Goal: Task Accomplishment & Management: Use online tool/utility

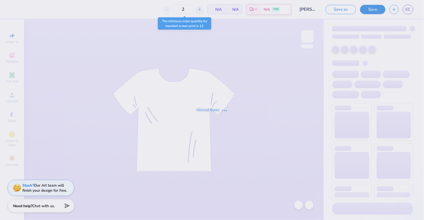
click at [184, 10] on div "Almost there" at bounding box center [212, 110] width 424 height 220
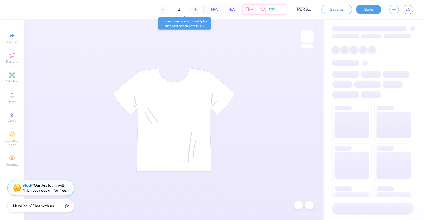
click at [184, 10] on input "2" at bounding box center [179, 10] width 21 height 10
click at [180, 10] on input "2" at bounding box center [179, 10] width 21 height 10
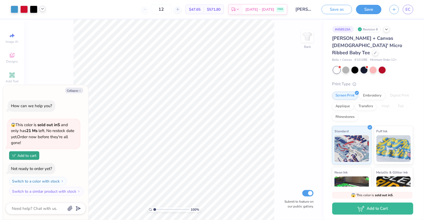
click at [41, 9] on icon at bounding box center [42, 9] width 4 height 4
click at [166, 12] on input "12" at bounding box center [161, 10] width 21 height 10
type input "1"
type input "24"
click at [42, 9] on icon at bounding box center [42, 9] width 4 height 4
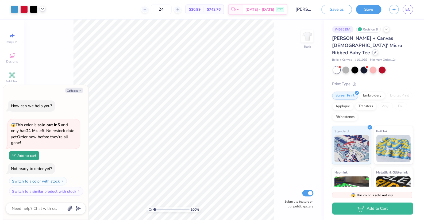
click at [373, 50] on div at bounding box center [376, 53] width 6 height 6
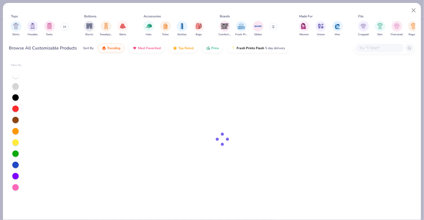
type textarea "x"
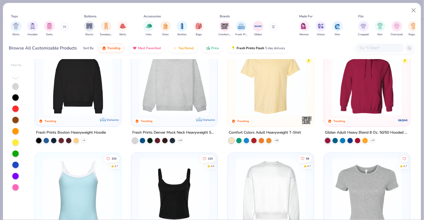
scroll to position [17, 0]
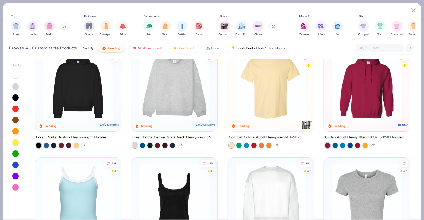
click at [290, 198] on img at bounding box center [270, 198] width 75 height 70
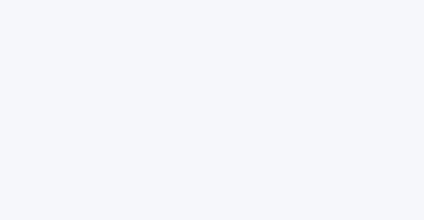
click at [306, 28] on div at bounding box center [212, 110] width 424 height 220
